Goal: Task Accomplishment & Management: Manage account settings

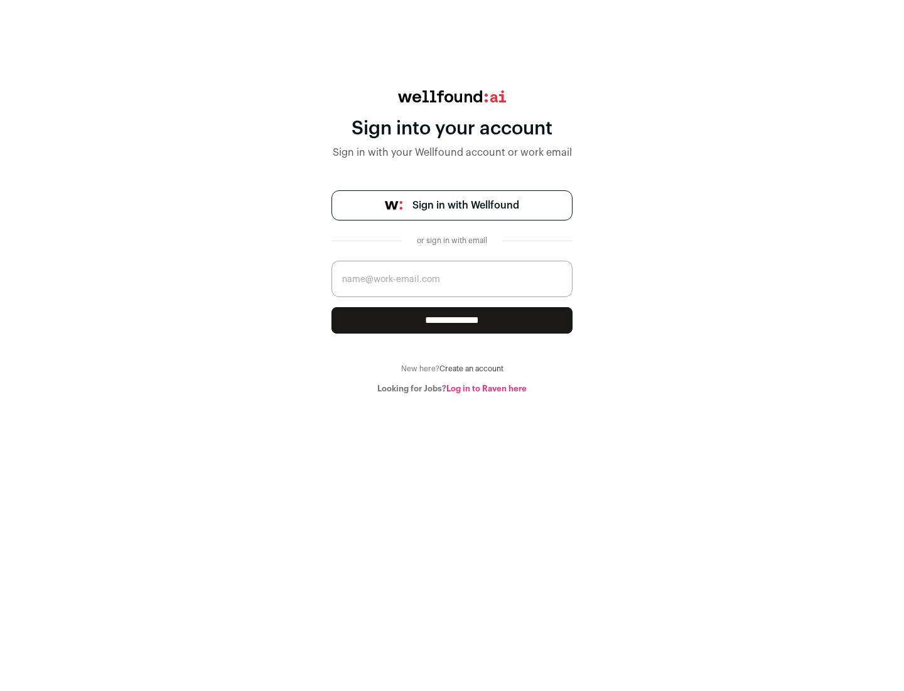
click at [465, 205] on span "Sign in with Wellfound" at bounding box center [466, 205] width 107 height 15
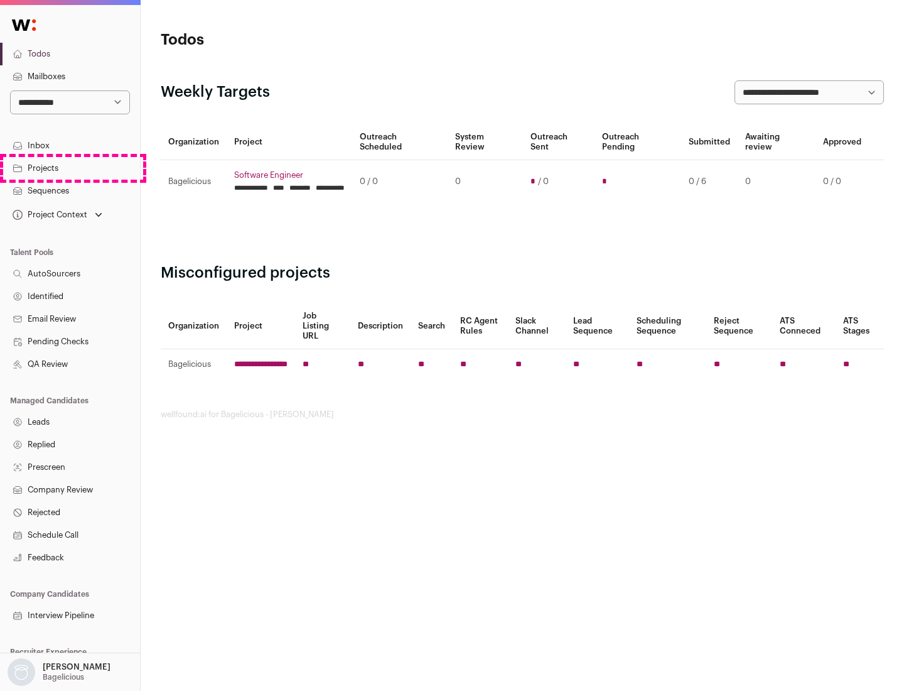
click at [70, 168] on link "Projects" at bounding box center [70, 168] width 140 height 23
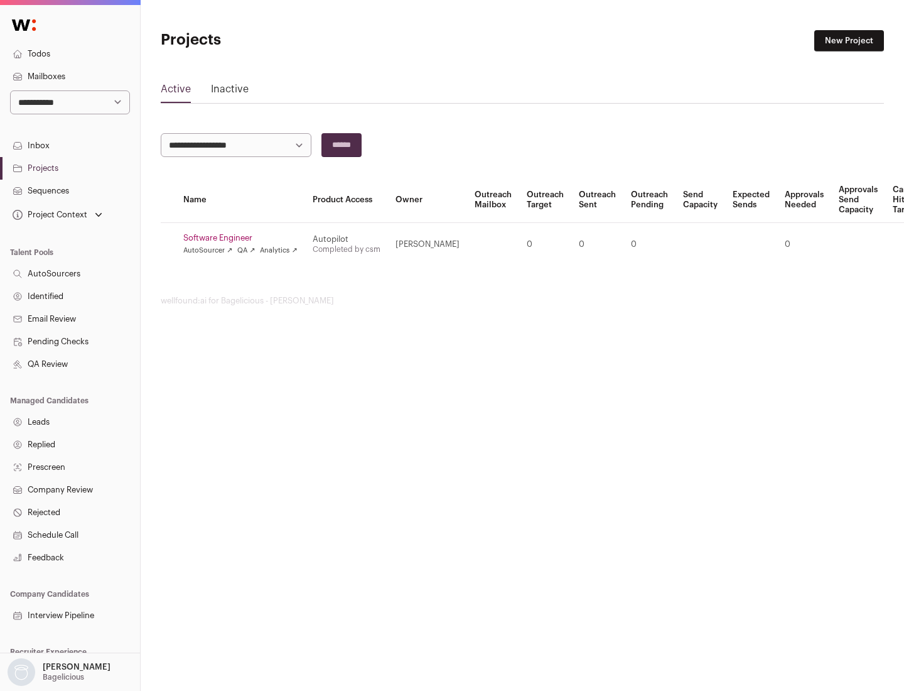
click at [244, 238] on link "Software Engineer" at bounding box center [240, 238] width 114 height 10
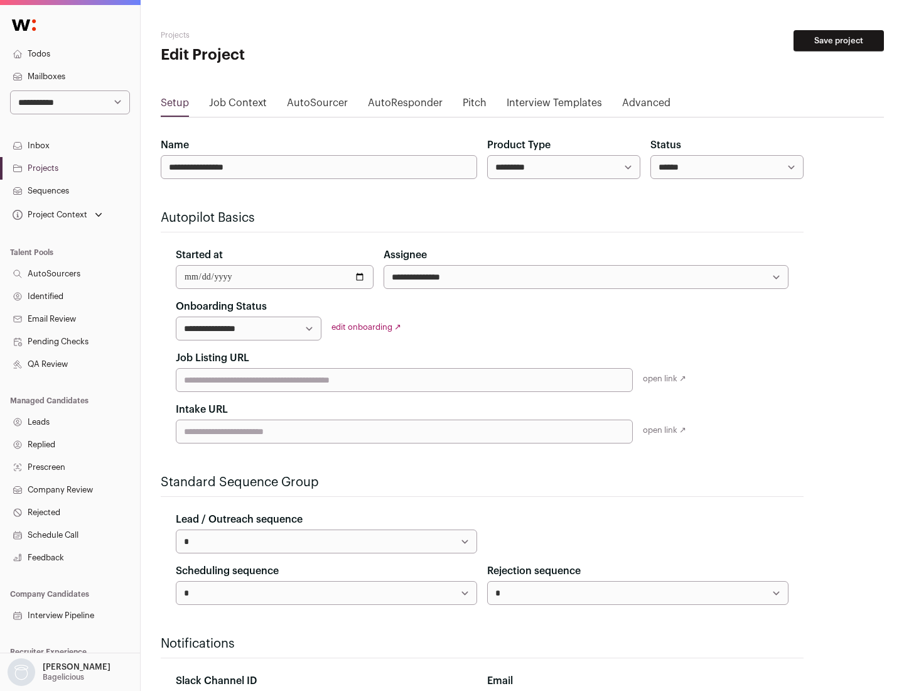
click at [839, 41] on button "Save project" at bounding box center [839, 40] width 90 height 21
